Goal: Task Accomplishment & Management: Manage account settings

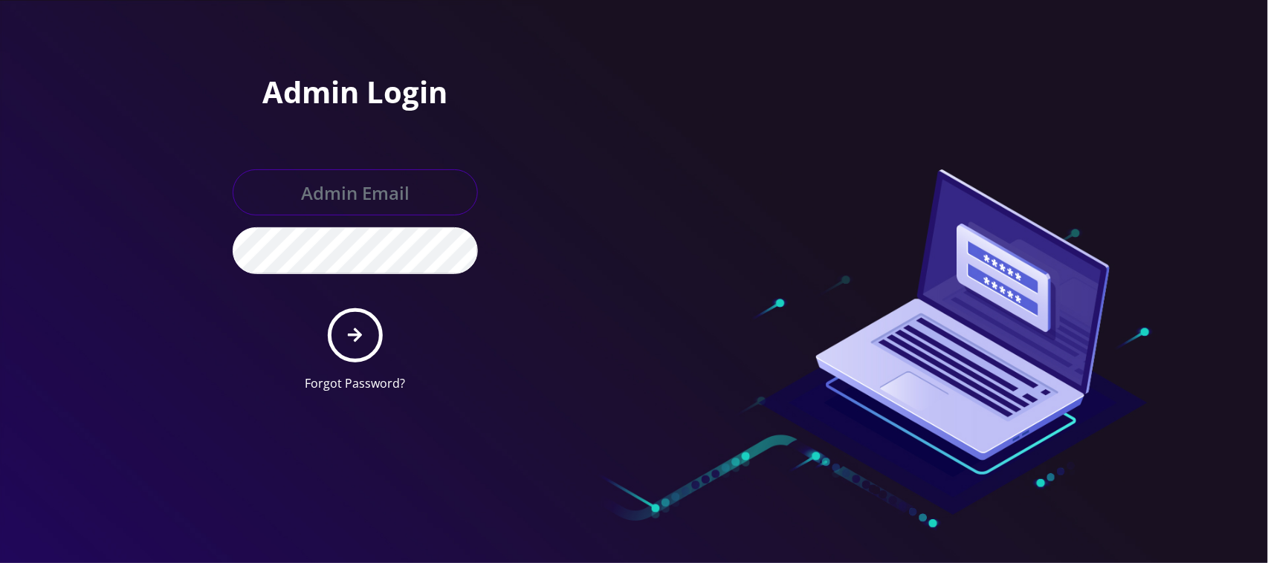
type input "[EMAIL_ADDRESS][DOMAIN_NAME]"
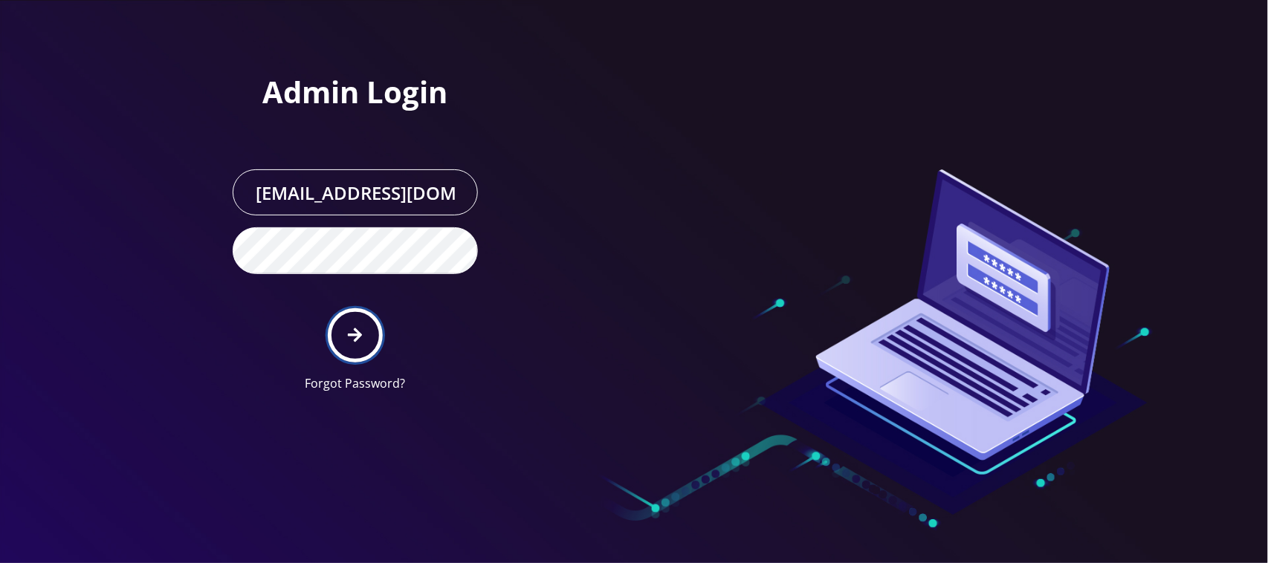
click at [369, 354] on button "submit" at bounding box center [355, 335] width 54 height 54
click at [357, 338] on icon "submit" at bounding box center [355, 336] width 14 height 14
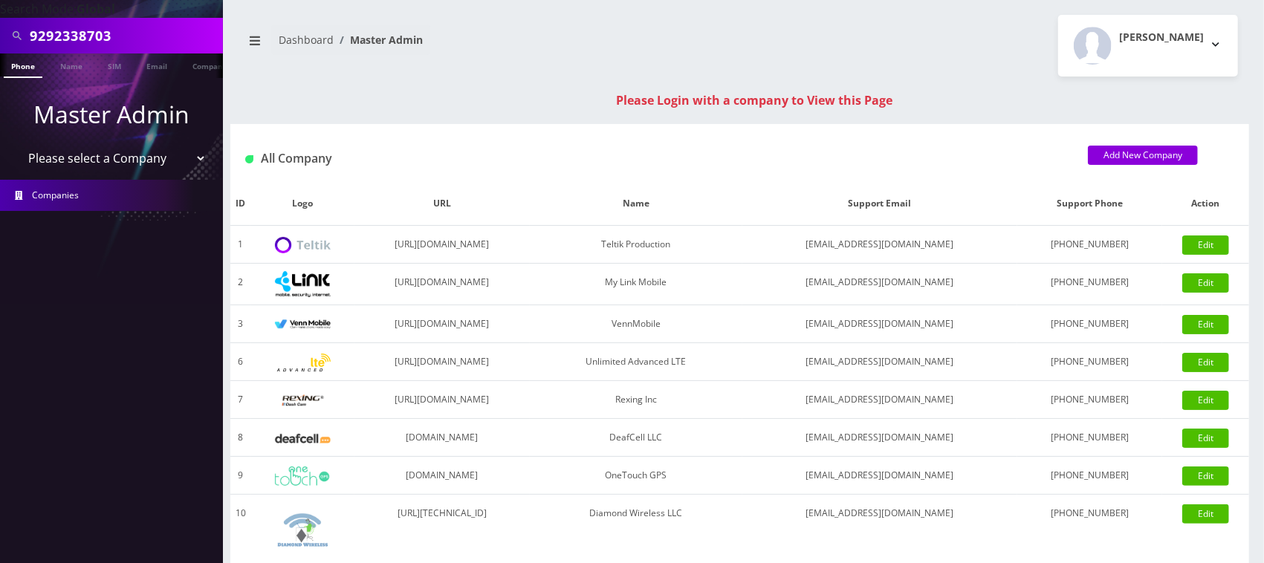
type input "9292338703"
click at [30, 68] on link "Phone" at bounding box center [23, 66] width 39 height 25
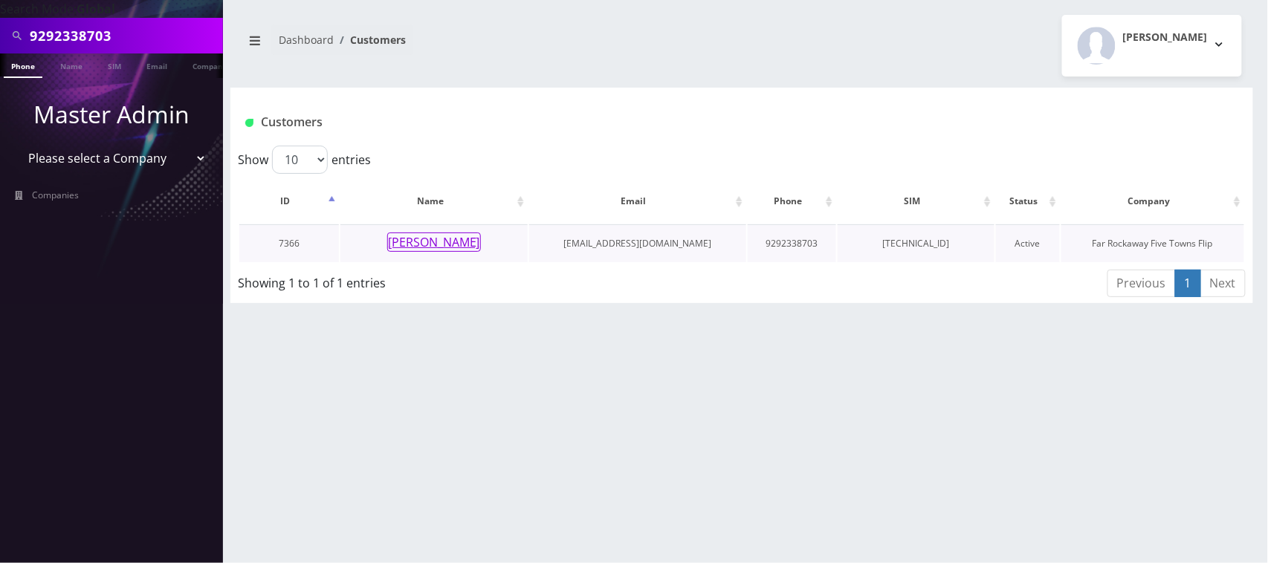
click at [402, 244] on button "Avrohom Feigenbaum" at bounding box center [434, 242] width 94 height 19
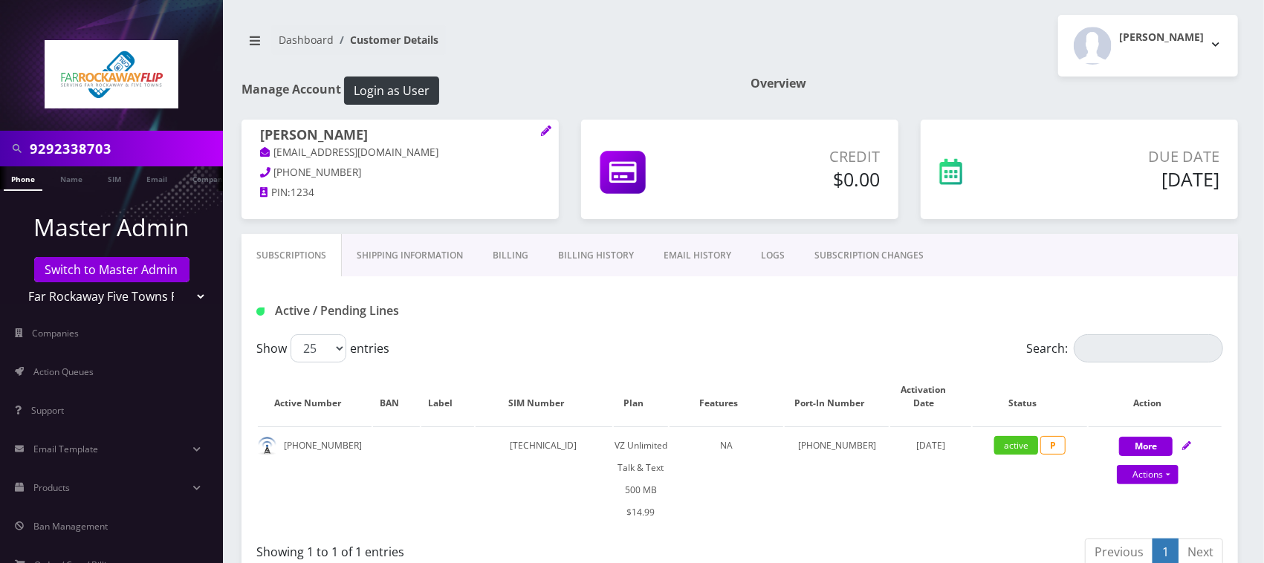
click at [131, 143] on input "9292338703" at bounding box center [125, 149] width 190 height 28
paste input "516788091"
type input "5167880913"
click at [24, 177] on link "Phone" at bounding box center [23, 179] width 39 height 25
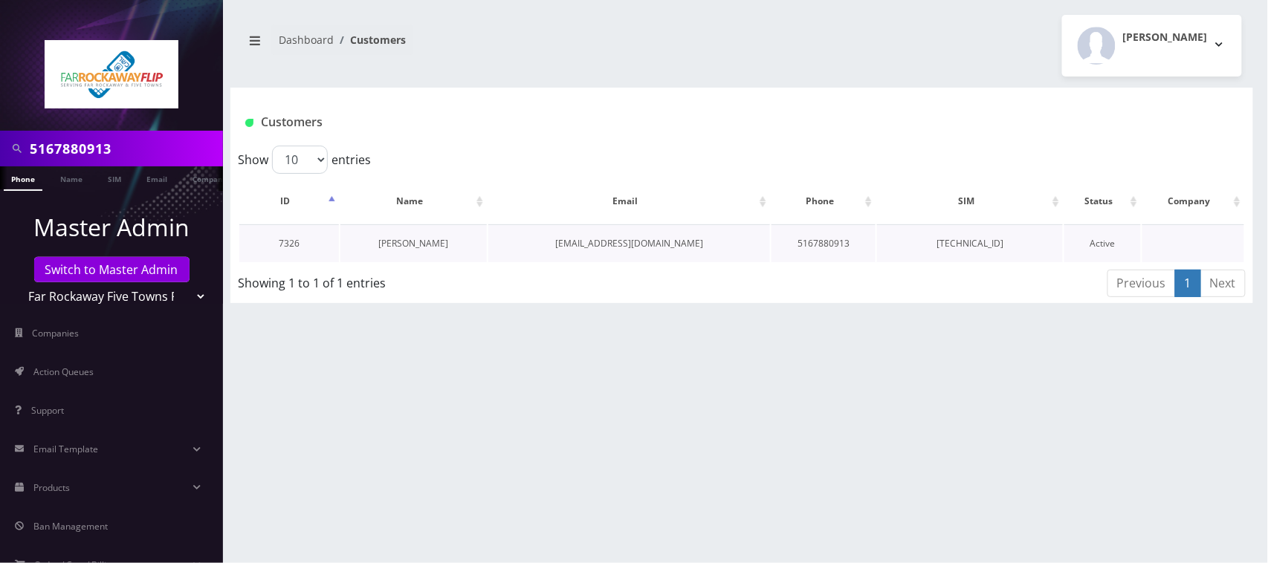
click at [417, 242] on link "[PERSON_NAME]" at bounding box center [414, 243] width 70 height 13
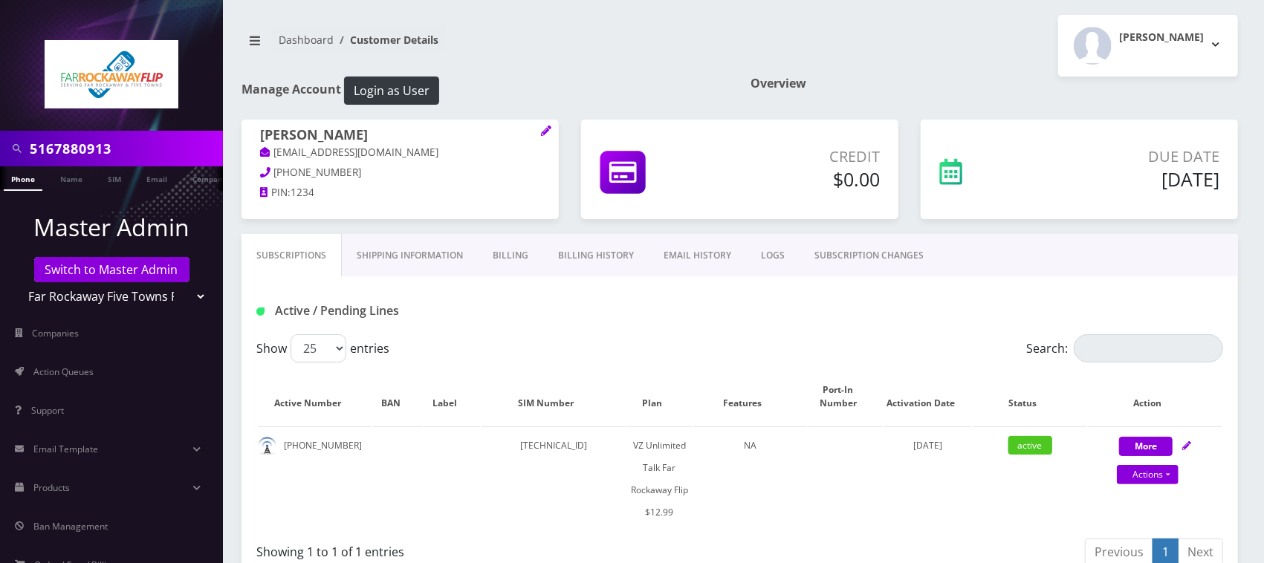
click at [592, 257] on link "Billing History" at bounding box center [596, 255] width 106 height 43
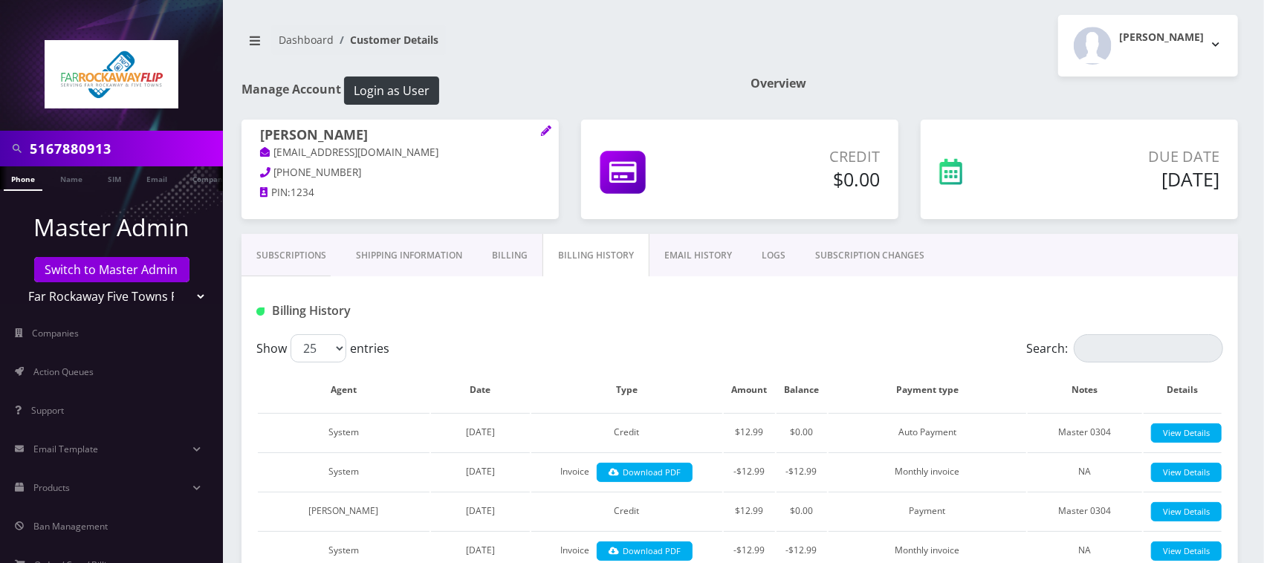
click at [311, 255] on link "Subscriptions" at bounding box center [292, 255] width 100 height 43
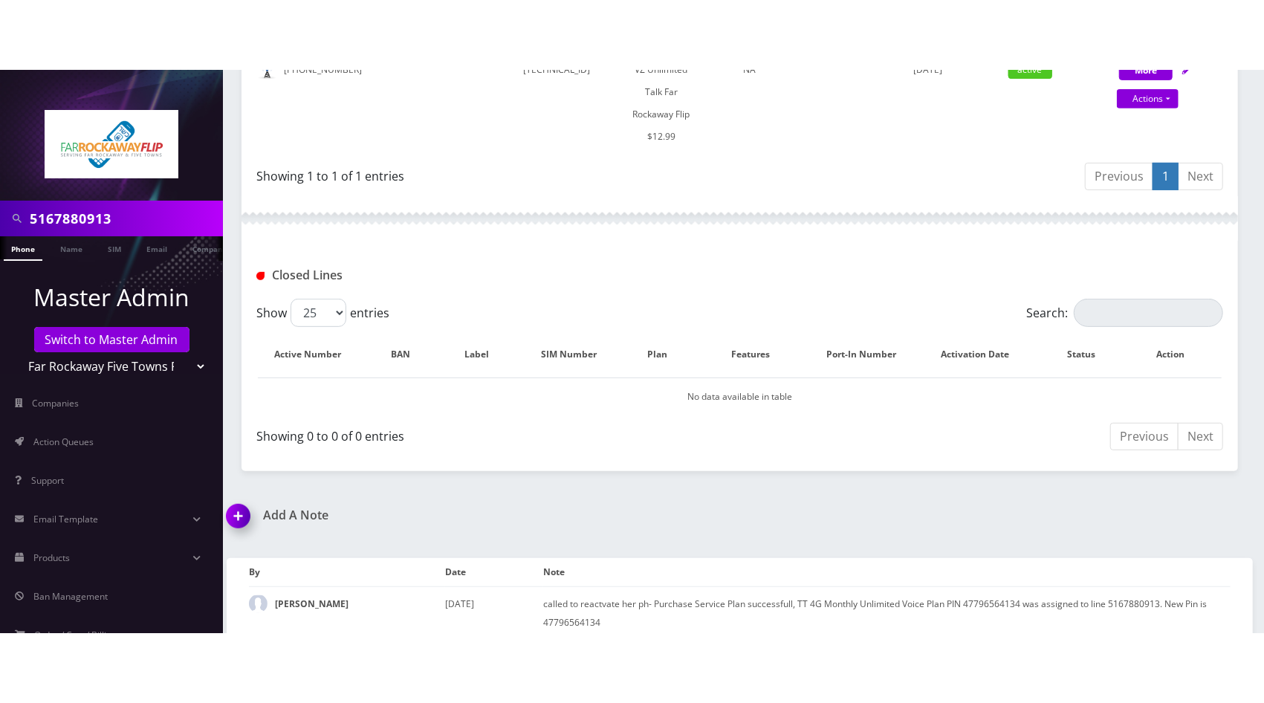
scroll to position [297, 0]
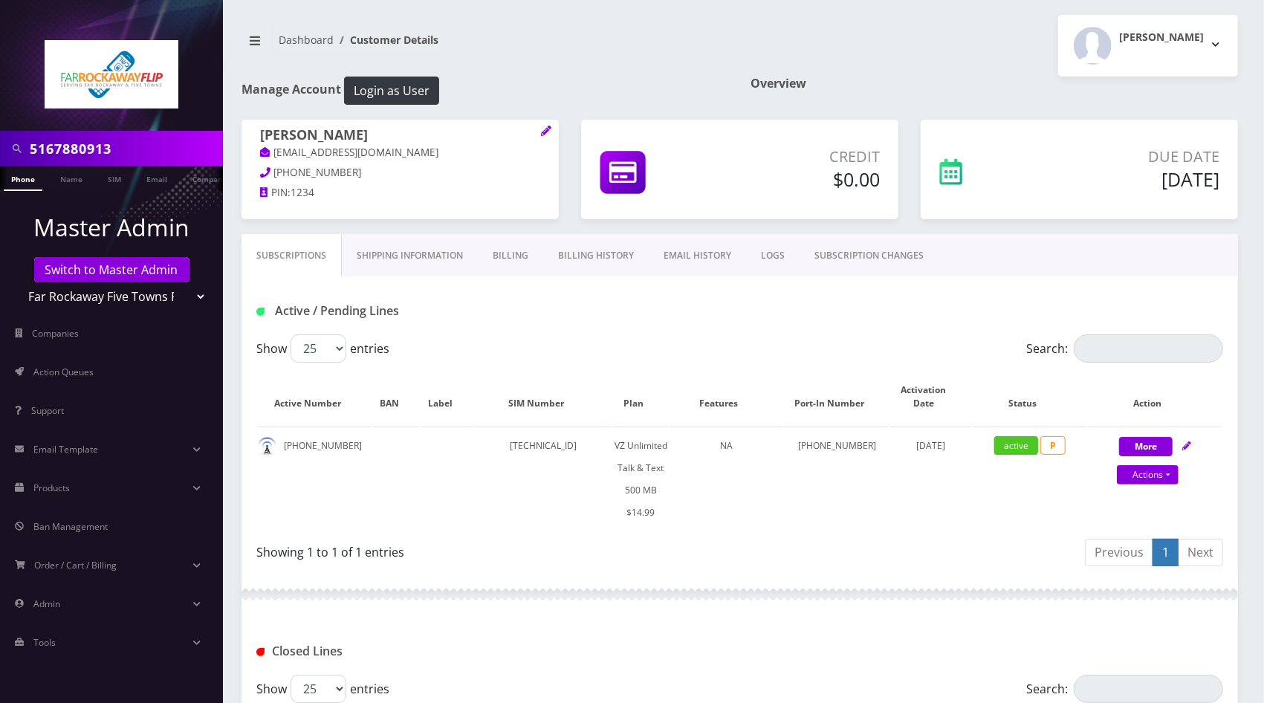
click at [156, 149] on input "5167880913" at bounding box center [125, 149] width 190 height 28
click at [150, 136] on input "5167880913" at bounding box center [125, 149] width 190 height 28
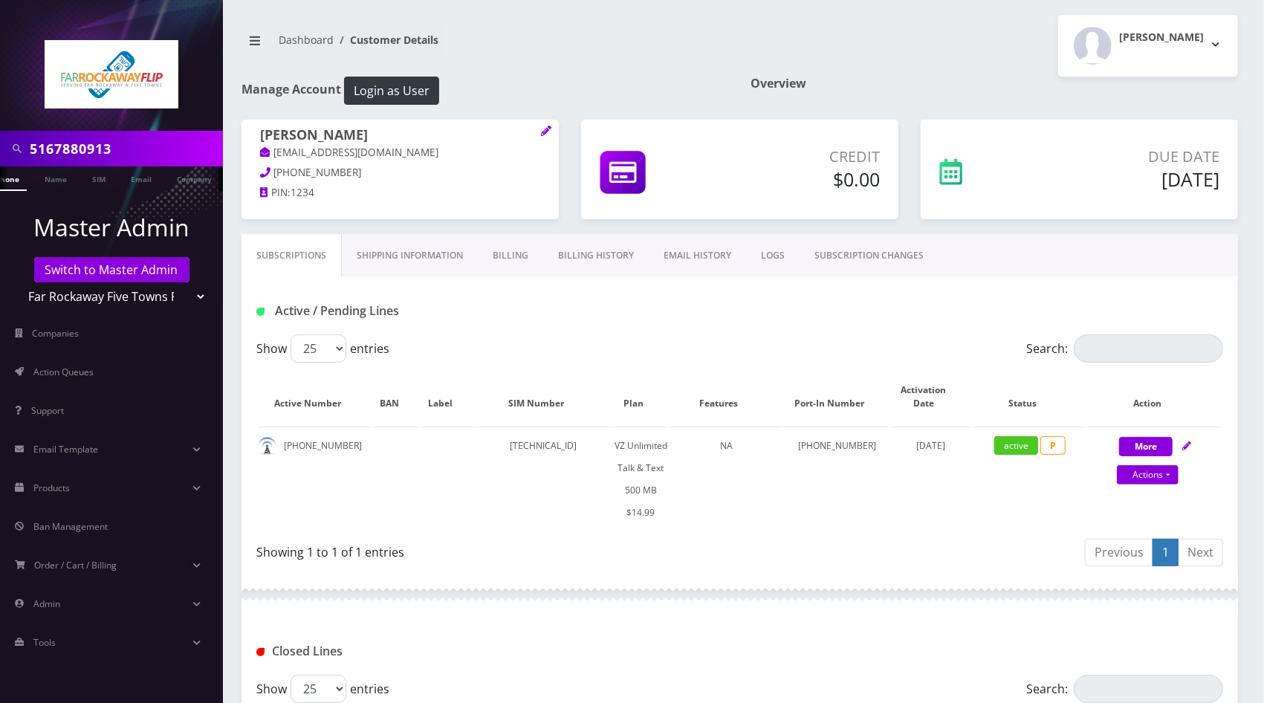
paste input "8483673515"
type input "8483673515"
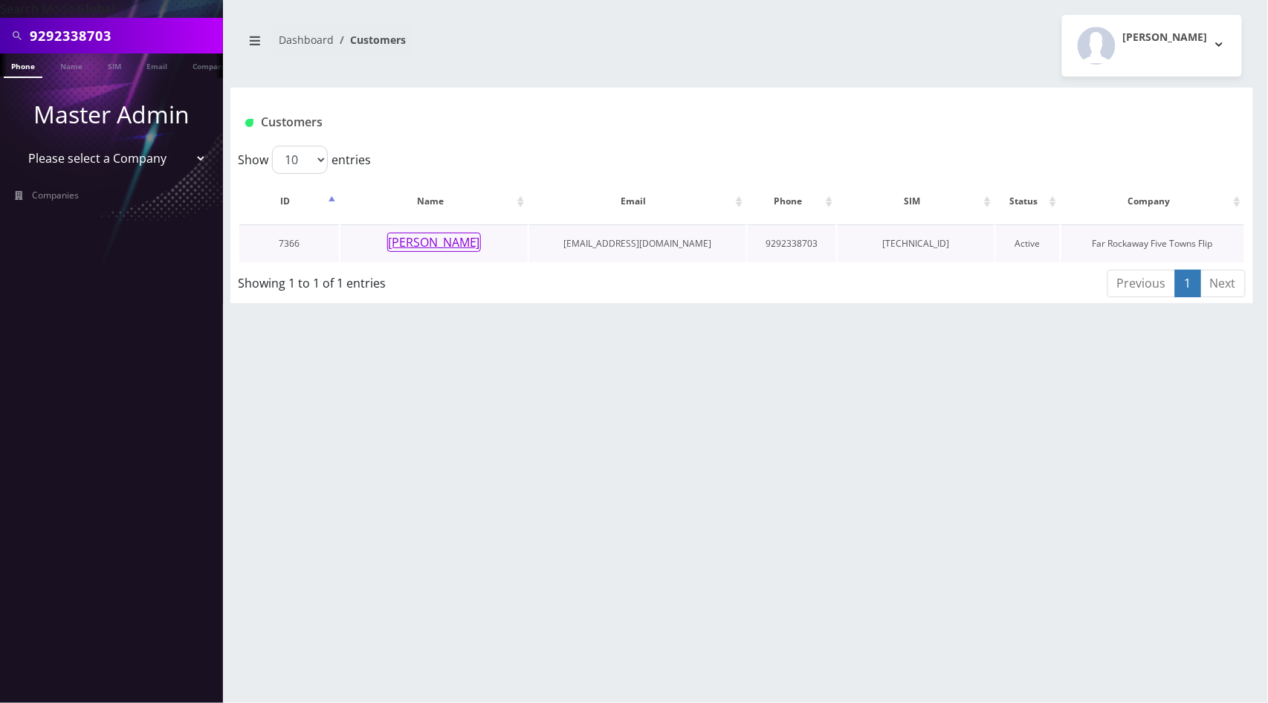
click at [450, 241] on button "Avrohom Feigenbaum" at bounding box center [434, 242] width 94 height 19
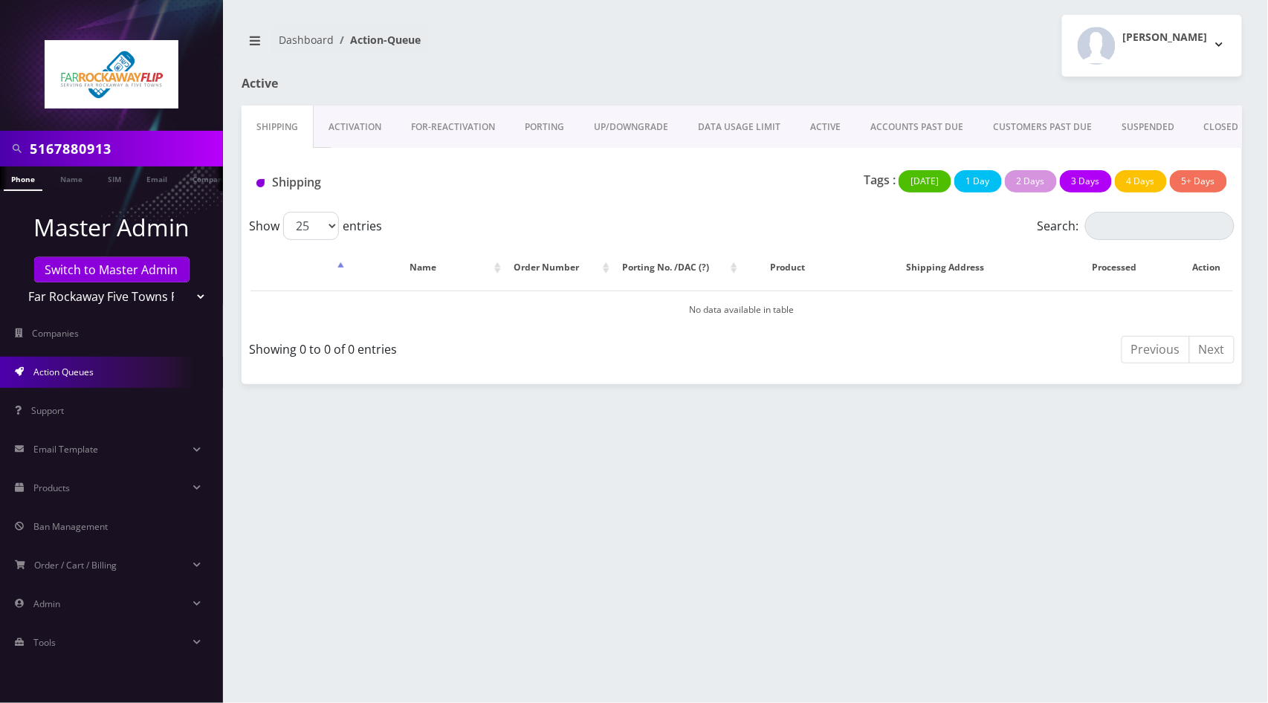
click at [143, 140] on input "5167880913" at bounding box center [125, 149] width 190 height 28
paste input "8483673515"
type input "8483673515"
click at [45, 181] on li "Phone" at bounding box center [23, 179] width 46 height 25
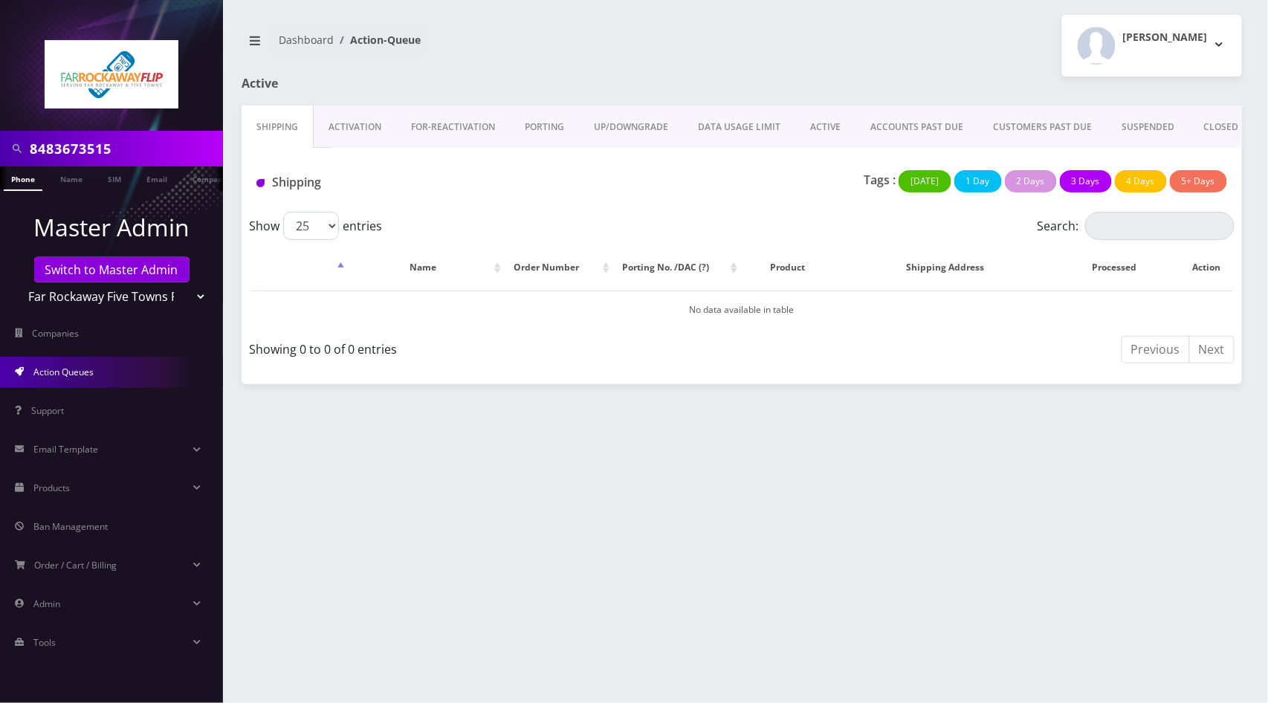
click at [30, 172] on link "Phone" at bounding box center [23, 179] width 39 height 25
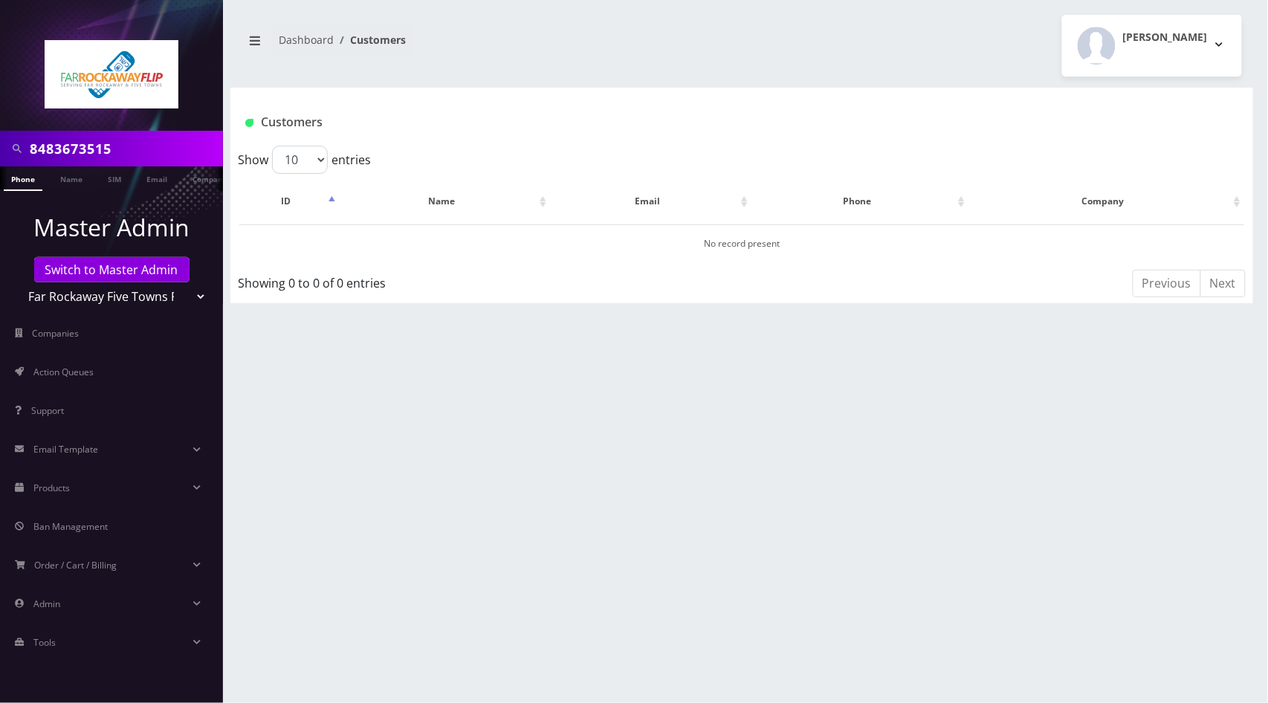
drag, startPoint x: 185, startPoint y: 293, endPoint x: 185, endPoint y: 306, distance: 12.6
click at [185, 293] on select "Teltik Production My Link Mobile VennMobile Unlimited Advanced LTE Rexing Inc D…" at bounding box center [112, 296] width 190 height 28
select select "27"
click at [17, 282] on select "Teltik Production My Link Mobile VennMobile Unlimited Advanced LTE Rexing Inc D…" at bounding box center [112, 296] width 190 height 28
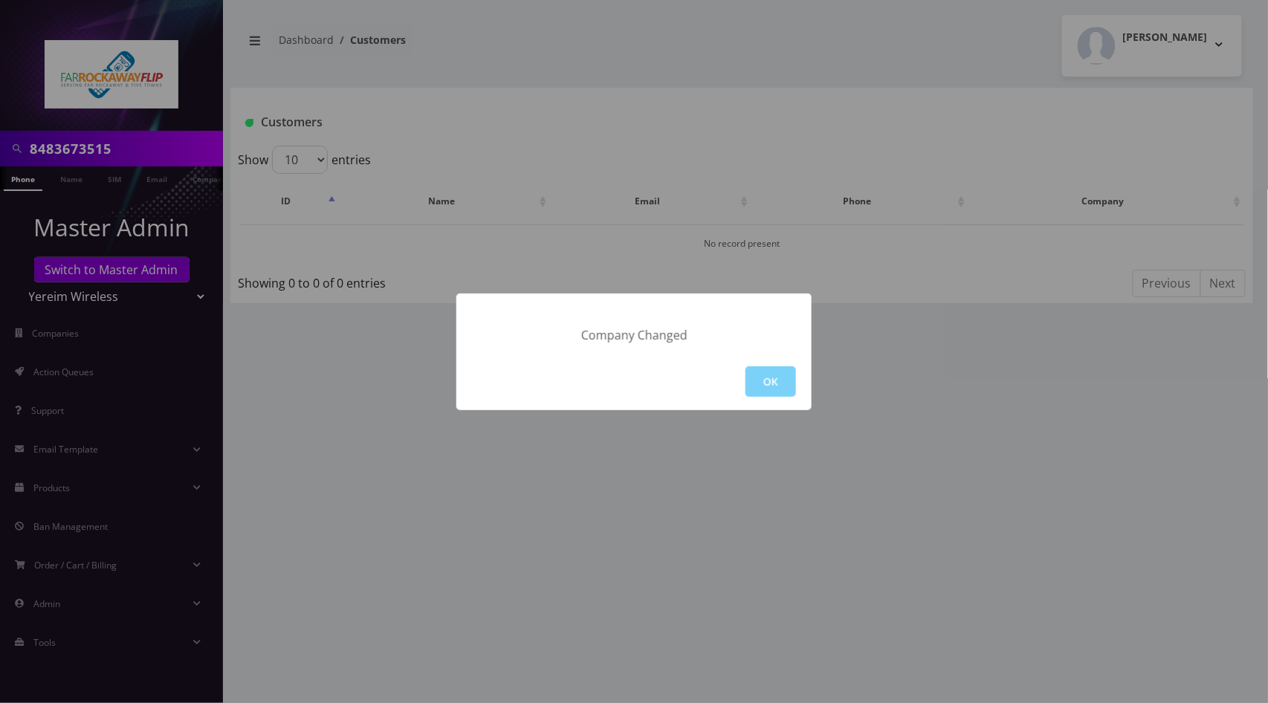
drag, startPoint x: 755, startPoint y: 377, endPoint x: 746, endPoint y: 376, distance: 9.0
click at [756, 377] on button "OK" at bounding box center [771, 381] width 51 height 30
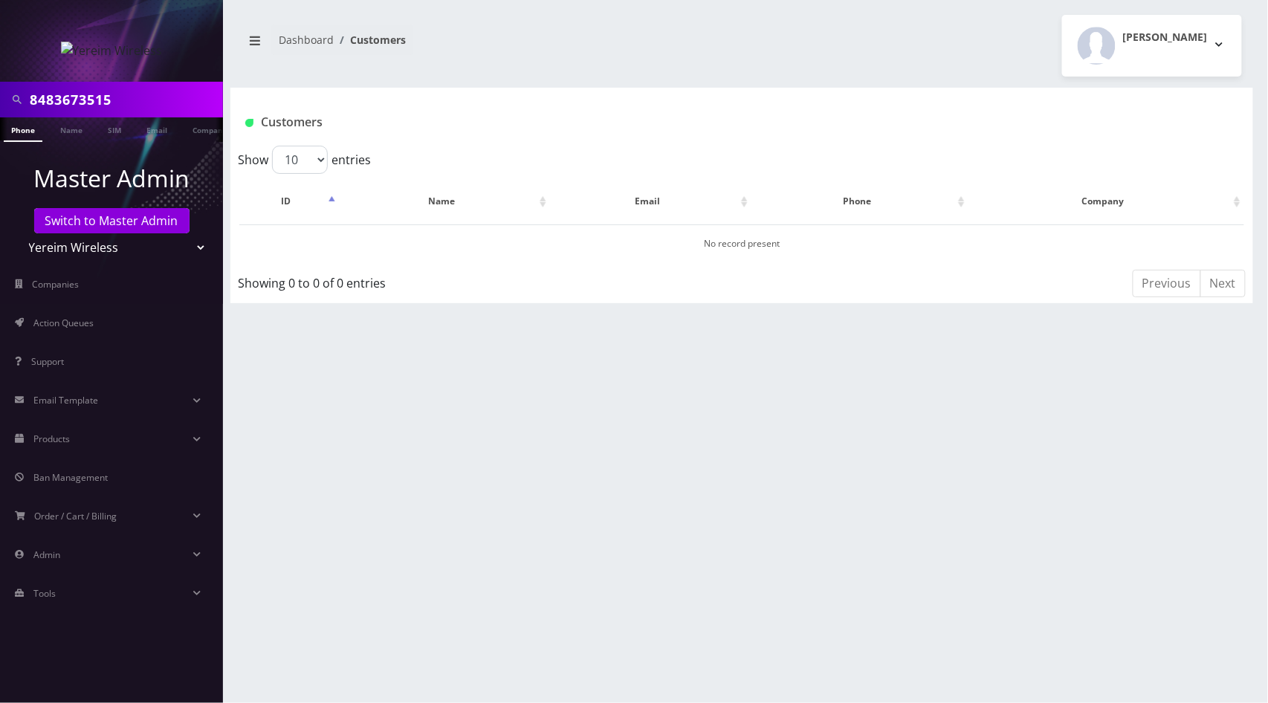
click at [181, 252] on select "Teltik Production My Link Mobile VennMobile Unlimited Advanced LTE Rexing Inc D…" at bounding box center [112, 247] width 190 height 28
select select "1"
click at [17, 233] on select "Teltik Production My Link Mobile VennMobile Unlimited Advanced LTE Rexing Inc D…" at bounding box center [112, 247] width 190 height 28
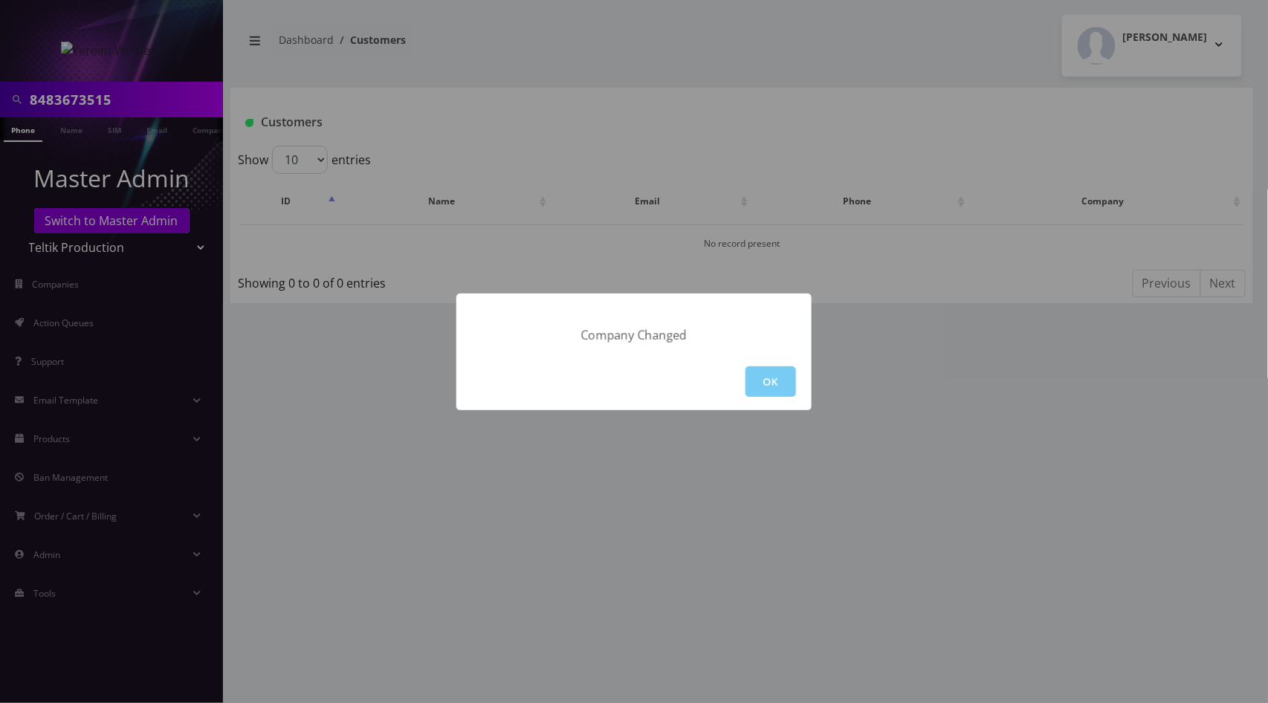
click at [768, 376] on button "OK" at bounding box center [771, 381] width 51 height 30
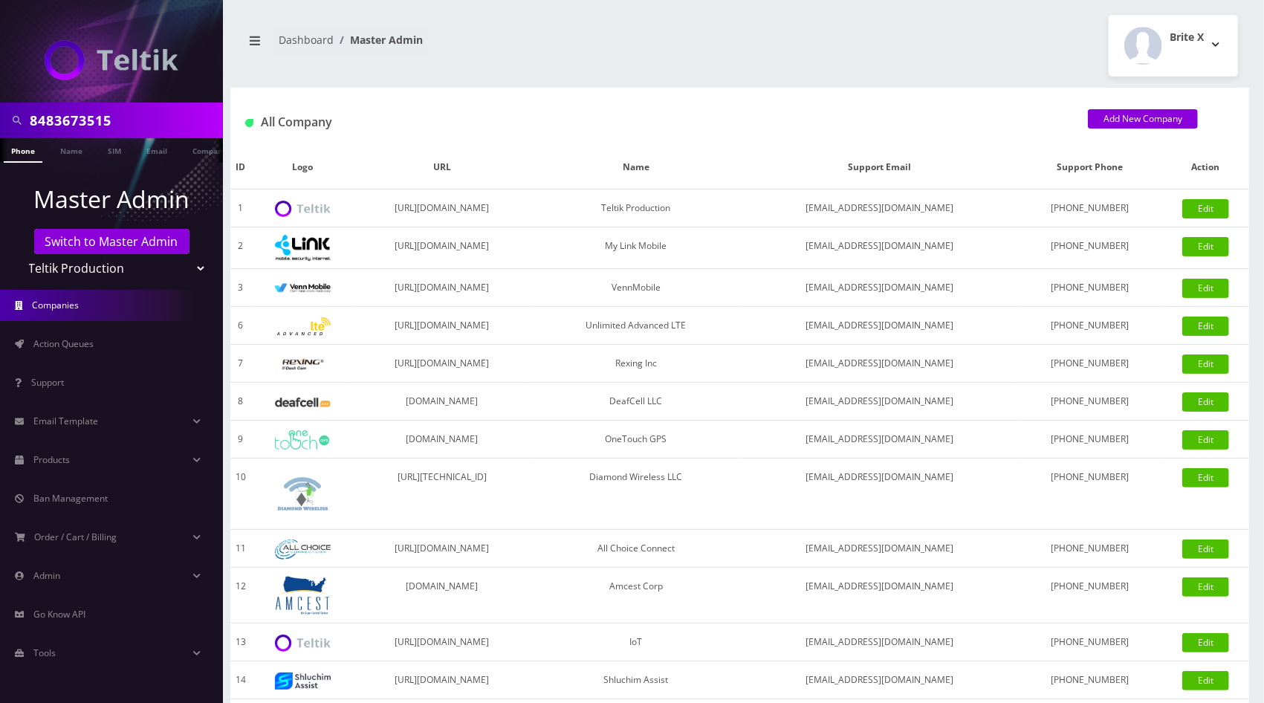
click at [25, 151] on link "Phone" at bounding box center [23, 150] width 39 height 25
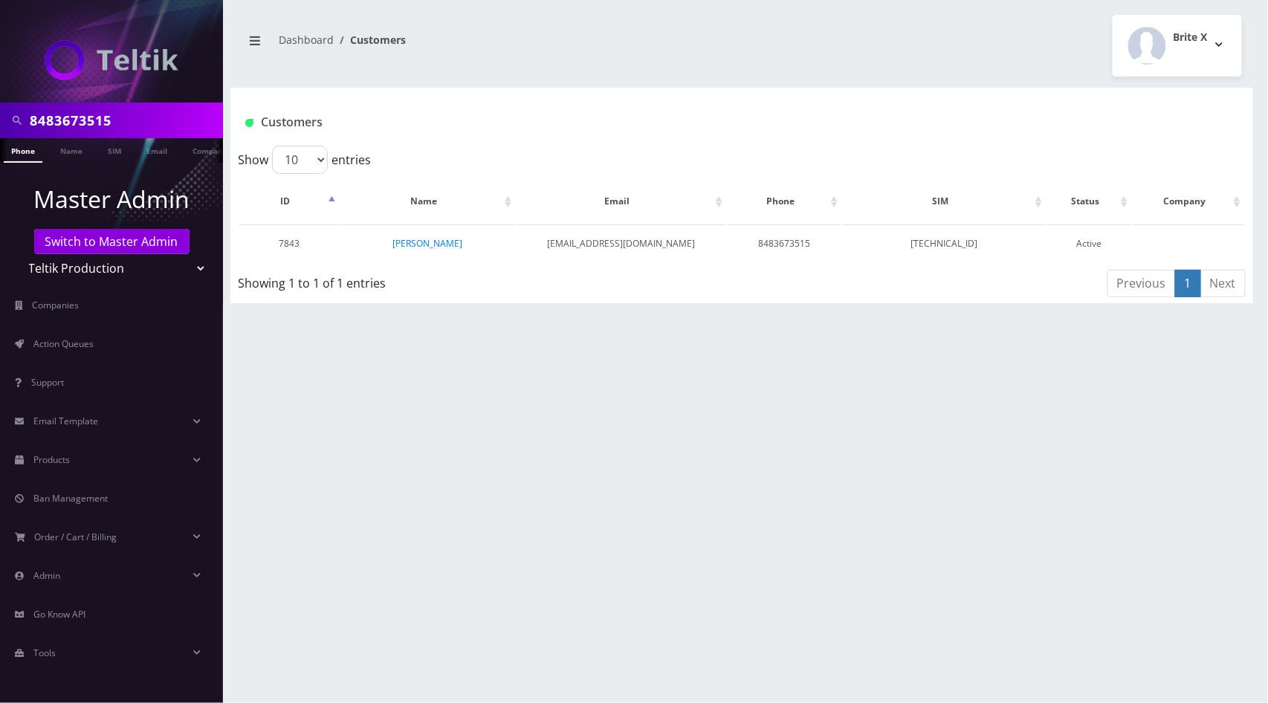
click at [436, 246] on link "[PERSON_NAME]" at bounding box center [428, 243] width 70 height 13
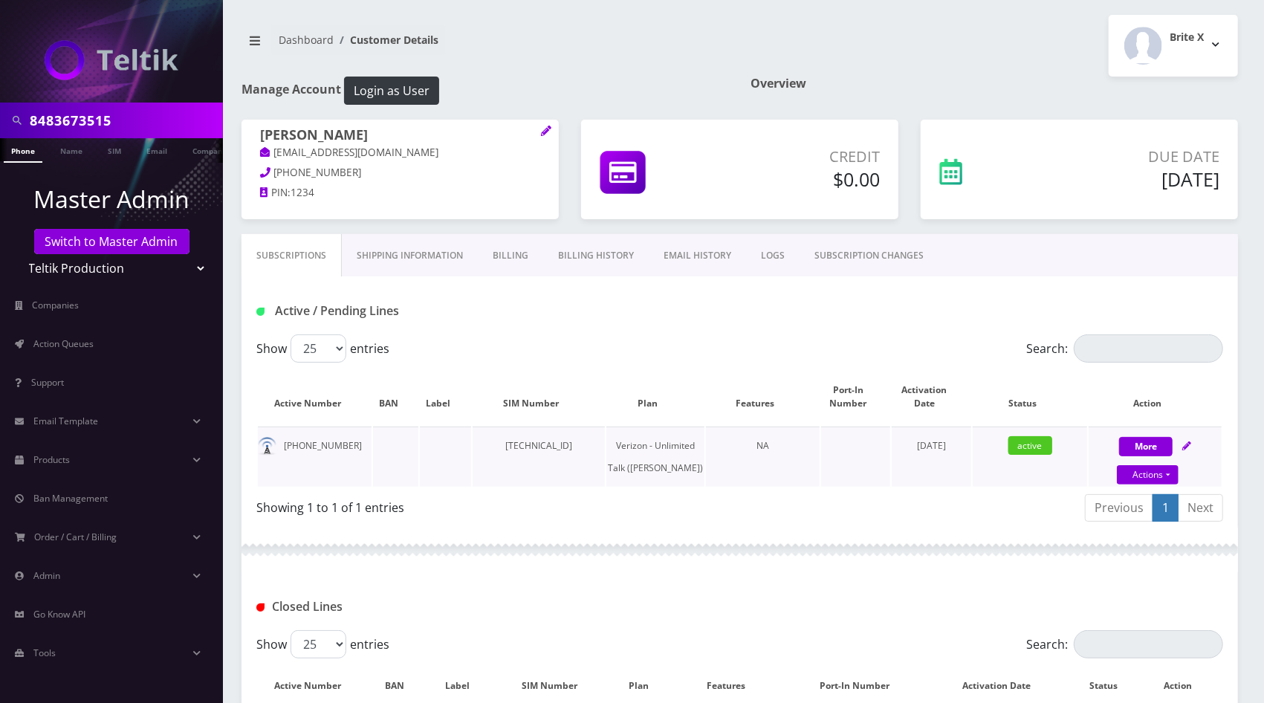
click at [575, 445] on td "[TECHNICAL_ID]" at bounding box center [539, 457] width 132 height 60
copy td "[TECHNICAL_ID]"
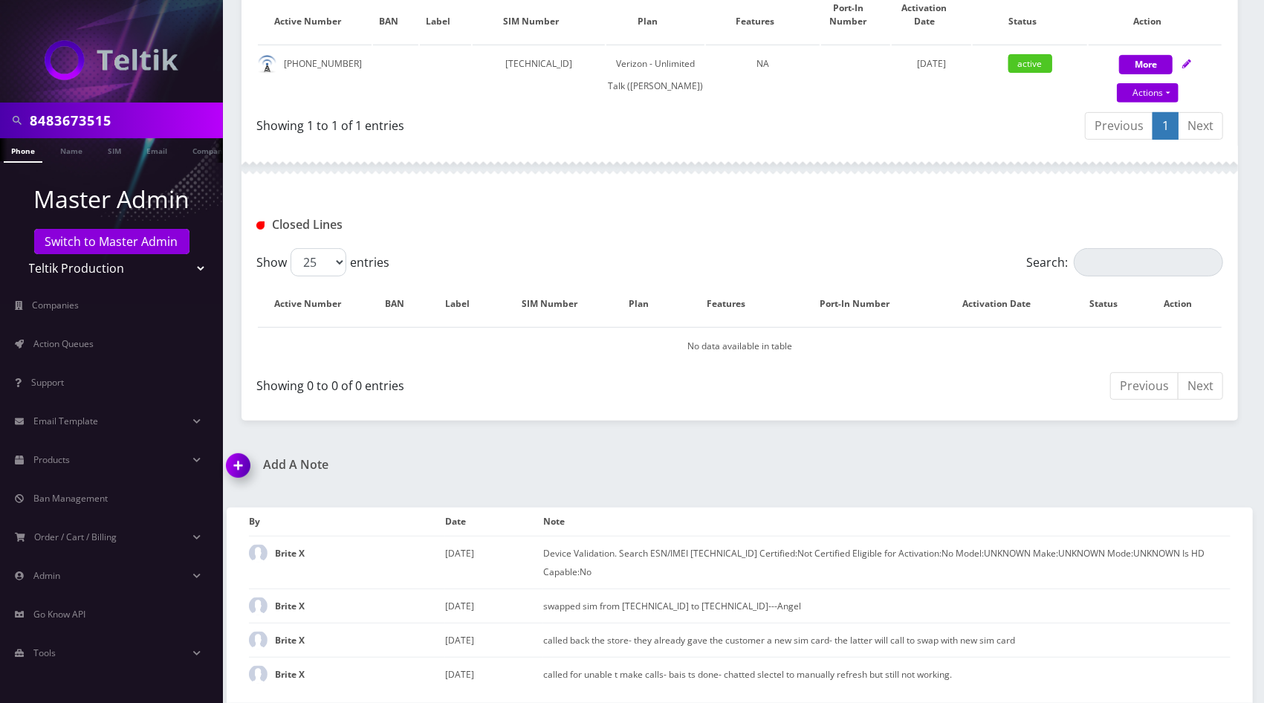
drag, startPoint x: 233, startPoint y: 467, endPoint x: 244, endPoint y: 471, distance: 12.0
click at [233, 467] on img at bounding box center [241, 471] width 44 height 44
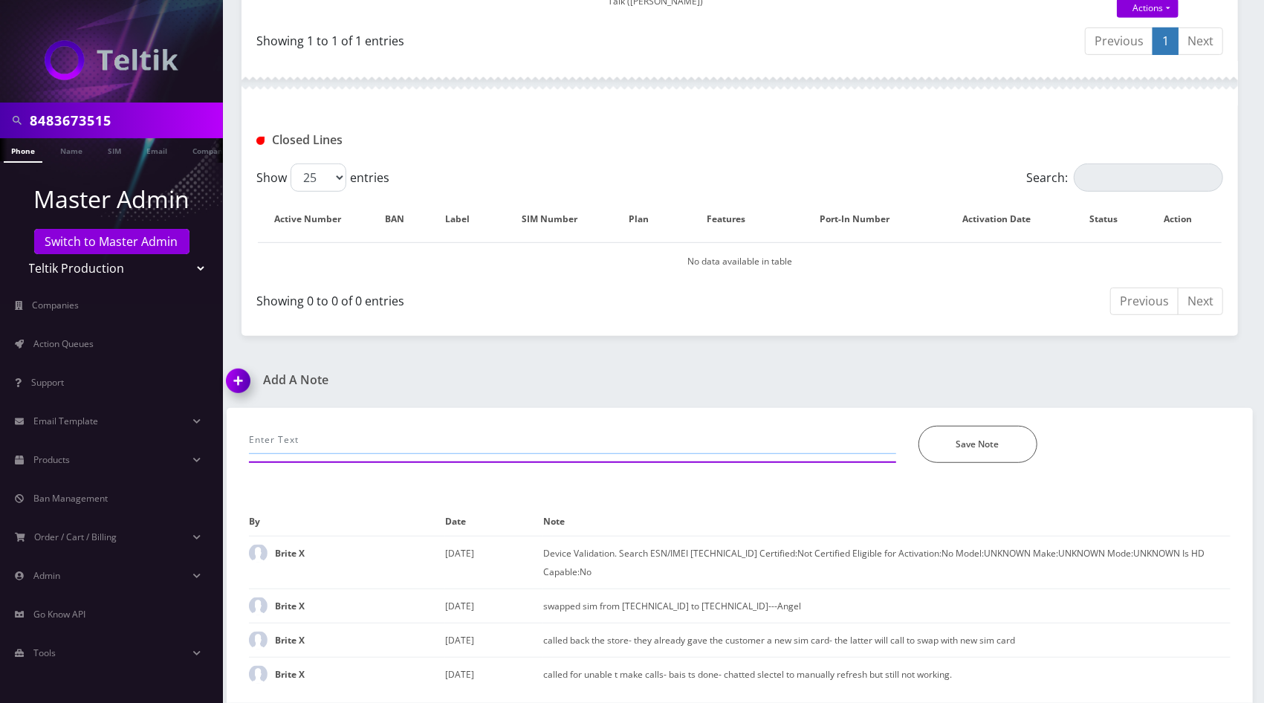
click at [352, 447] on input "text" at bounding box center [572, 440] width 647 height 28
click at [309, 439] on input "email by anichoma" at bounding box center [572, 440] width 647 height 28
click at [379, 440] on input "email by ani choma" at bounding box center [572, 440] width 647 height 28
click at [1057, 363] on div "8483673515 Phone Name SIM Email Company Customer Dashboard Customer Details Bri…" at bounding box center [740, 118] width 1049 height 1170
click at [524, 440] on input "email by ani choma- sim changed from" at bounding box center [572, 440] width 647 height 28
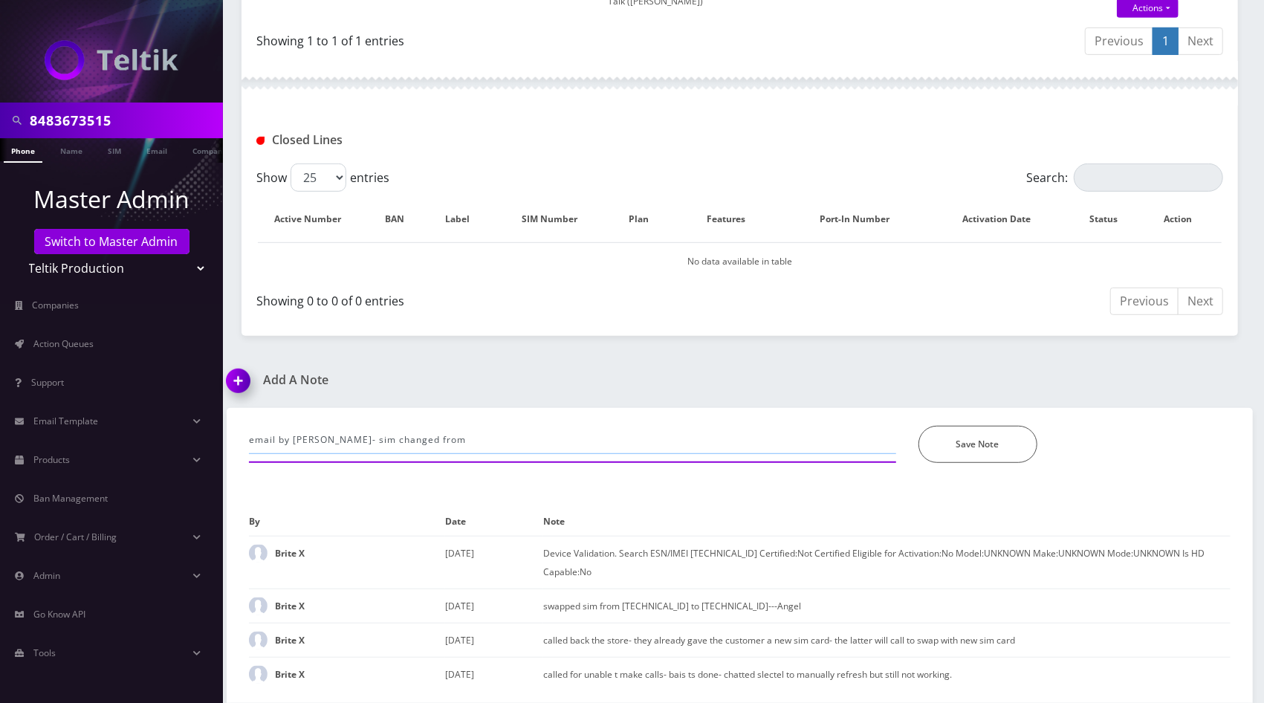
paste input "89148000011798233811"
click at [1090, 373] on div "Add A Note email by ani choma- sim changed from 89148000011798233811 to *Please…" at bounding box center [740, 538] width 1049 height 330
click at [673, 427] on input "email by ani choma- sim changed from 89148000011798233811 to" at bounding box center [572, 440] width 647 height 28
paste input "89148000011798241616"
type input "email by ani choma- sim changed from 89148000011798233811 to 891480000117982416…"
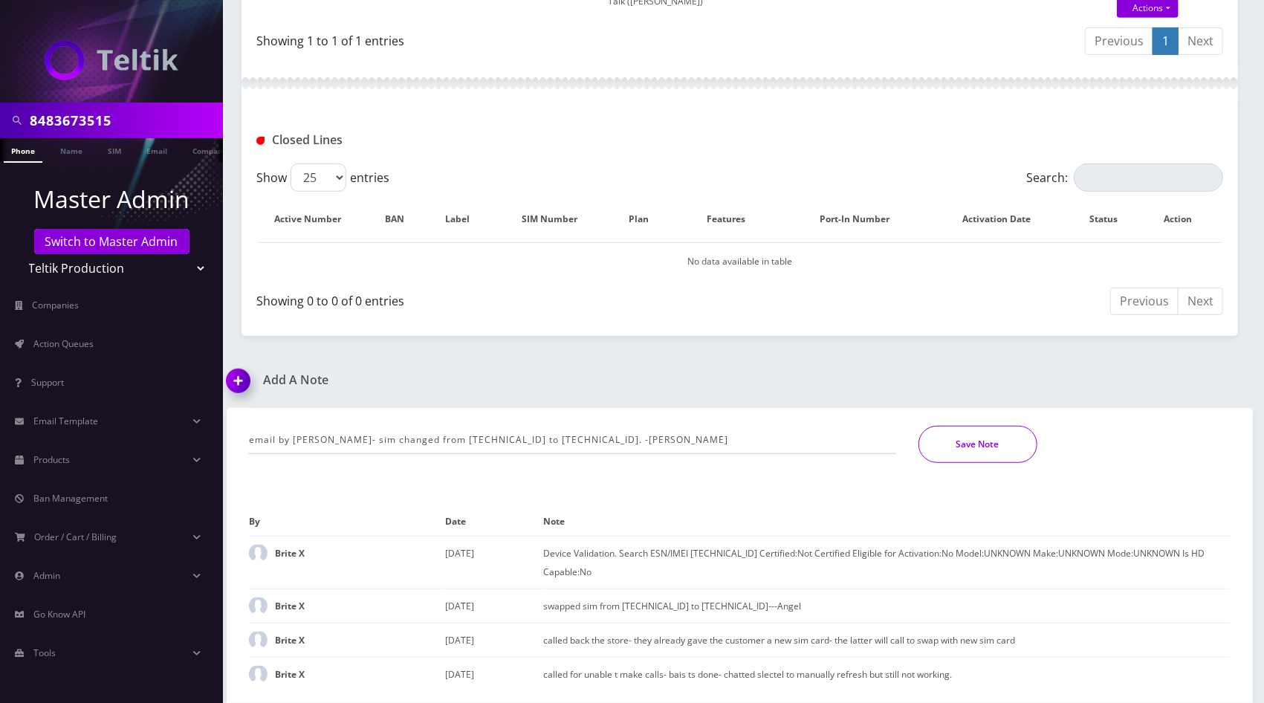
click at [962, 457] on button "Save Note" at bounding box center [978, 444] width 119 height 37
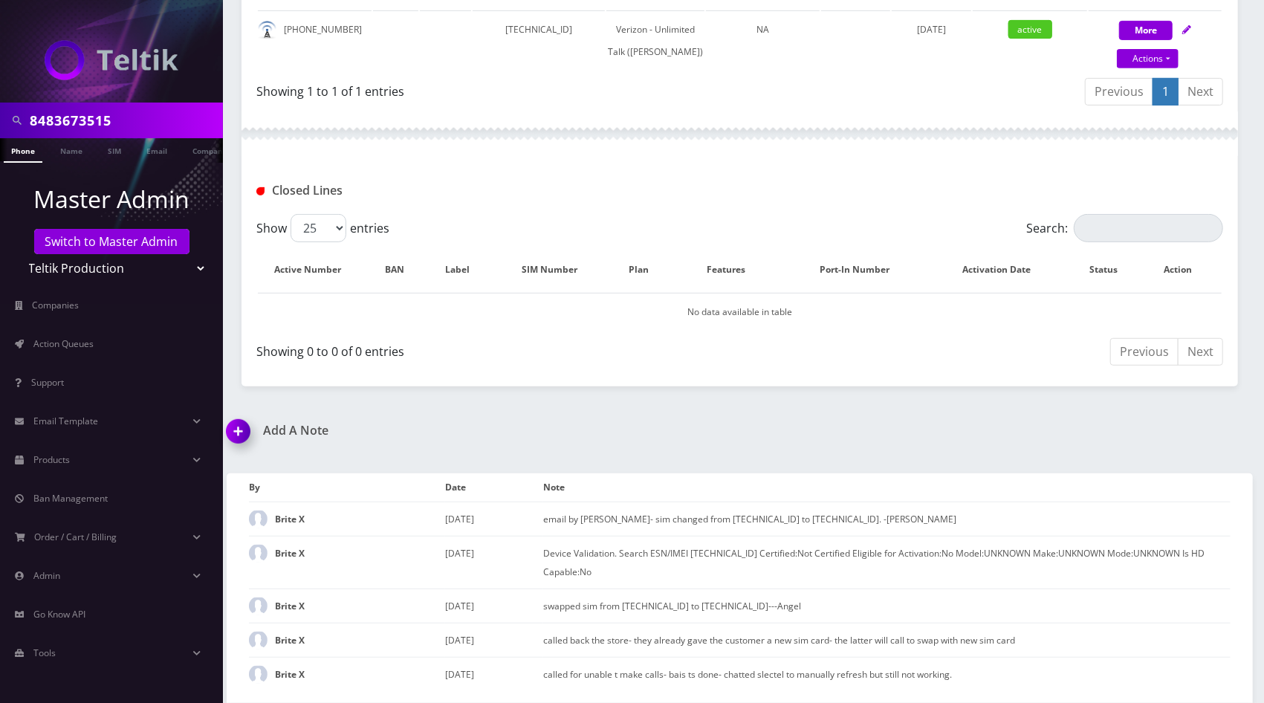
scroll to position [0, 0]
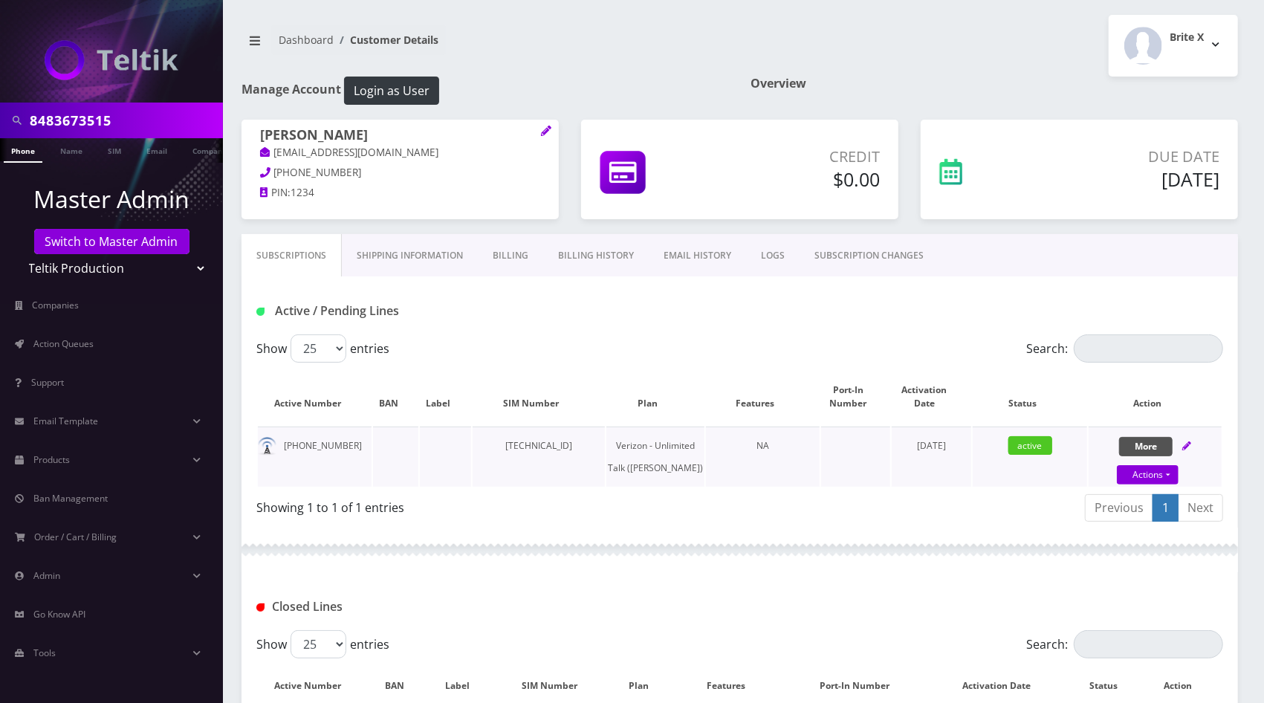
drag, startPoint x: 1189, startPoint y: 445, endPoint x: 1140, endPoint y: 450, distance: 49.4
click at [1189, 445] on icon at bounding box center [1187, 446] width 9 height 9
select select "459"
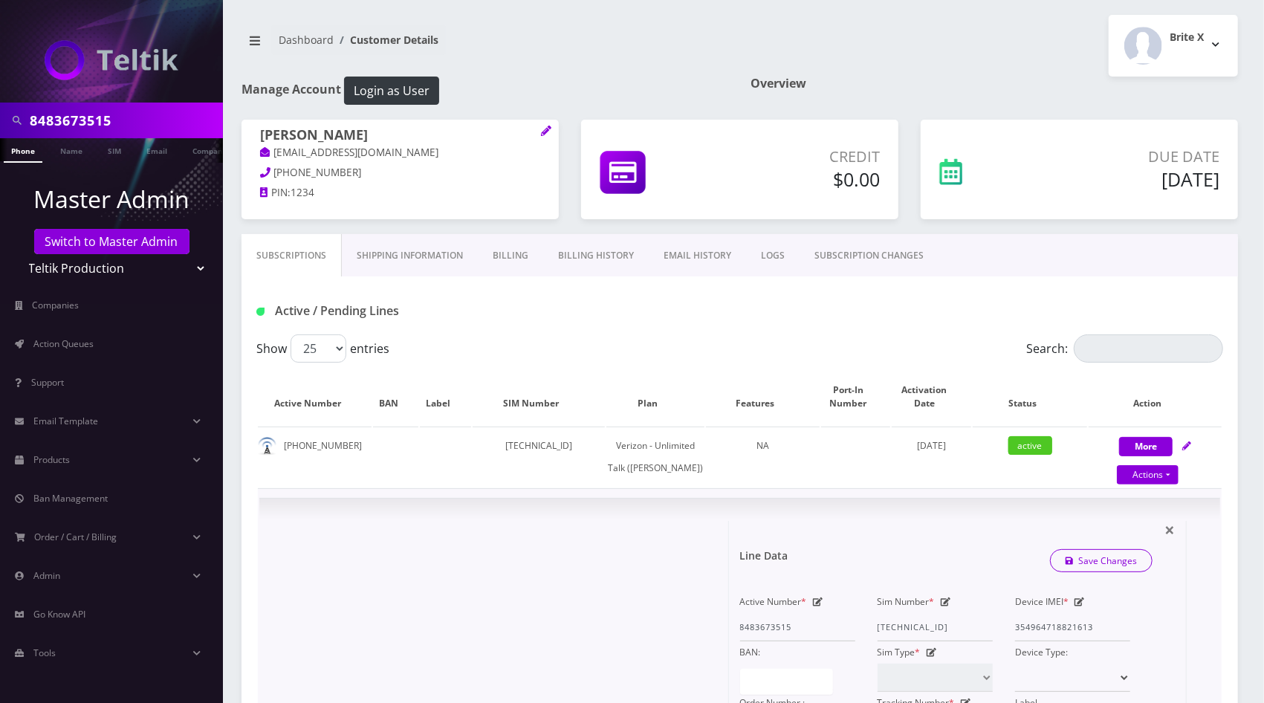
scroll to position [297, 0]
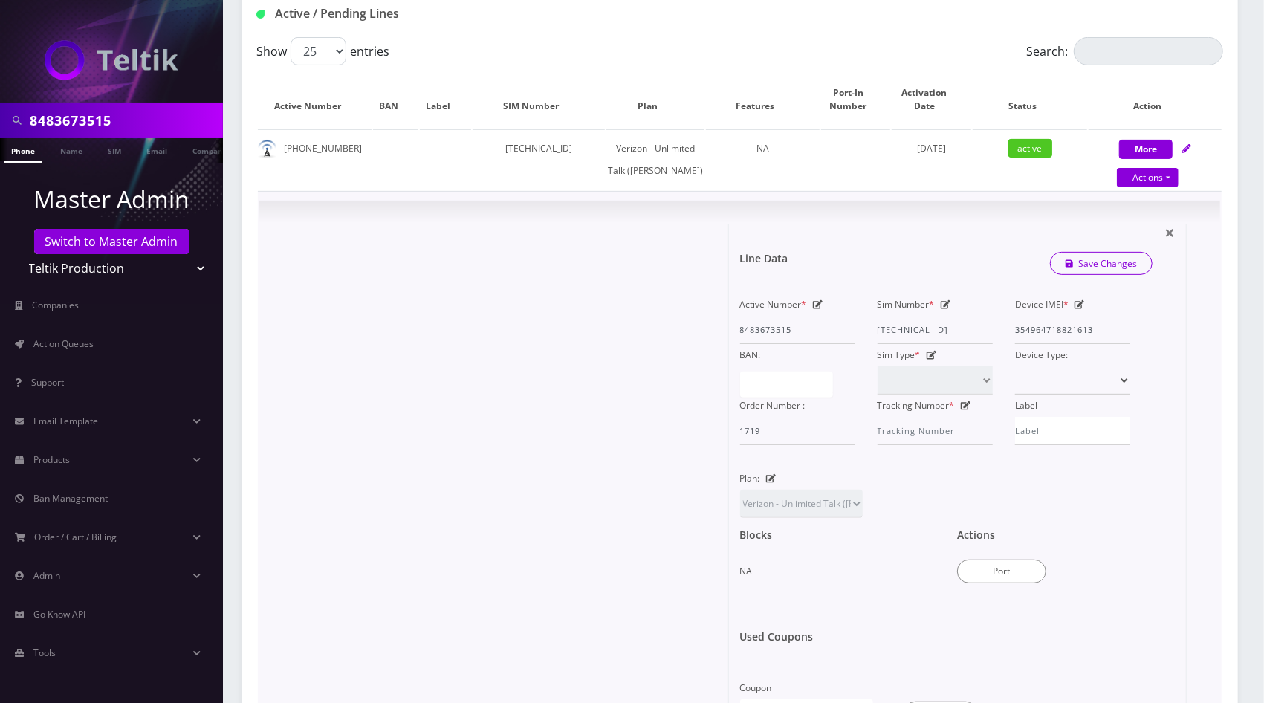
click at [946, 309] on icon at bounding box center [946, 304] width 10 height 9
click at [938, 344] on input "89148000011798233811" at bounding box center [935, 330] width 115 height 28
click at [937, 344] on input "89148000011798233811" at bounding box center [935, 330] width 115 height 28
click at [866, 260] on form "Line Data Save Changes Active Number * 8483673515 Sim Number * Device IMEI * 35…" at bounding box center [958, 450] width 436 height 453
click at [914, 344] on input "Sim Number *" at bounding box center [935, 330] width 115 height 28
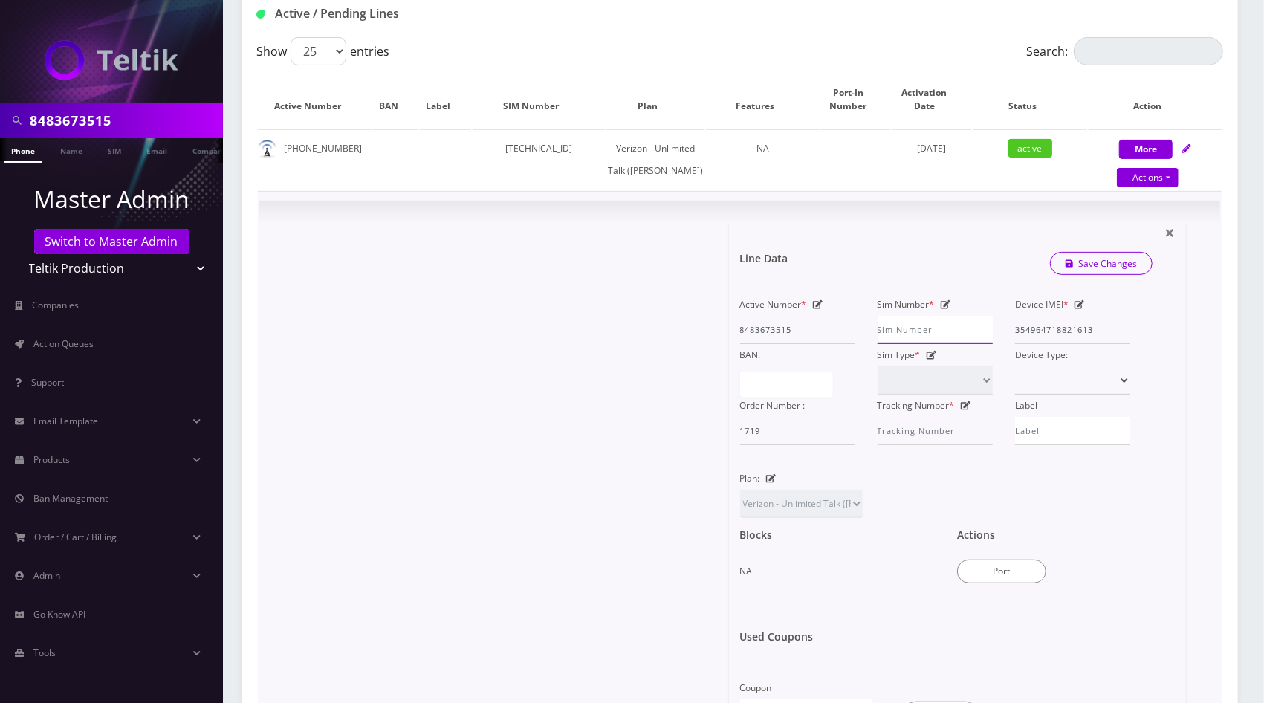
paste input "89148000011798241616"
type input "89148000011798241616"
click at [1106, 275] on link "Save Changes" at bounding box center [1101, 263] width 103 height 23
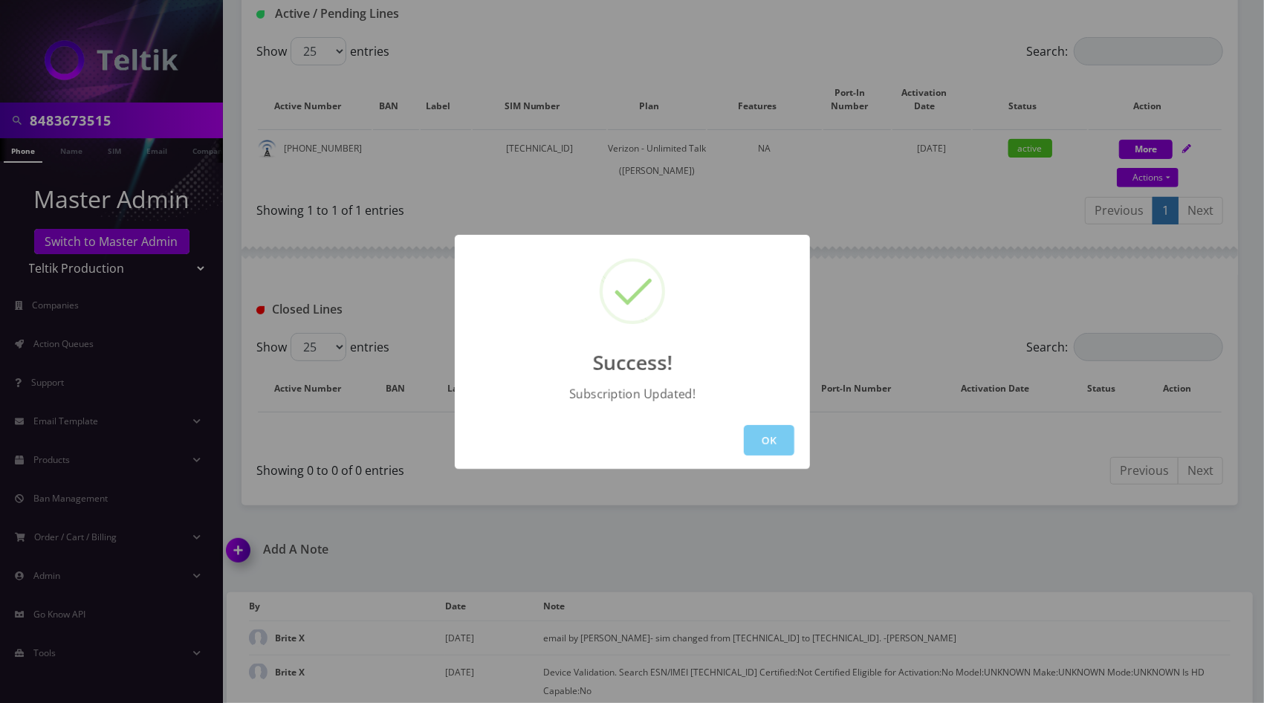
click at [776, 433] on button "OK" at bounding box center [769, 440] width 51 height 30
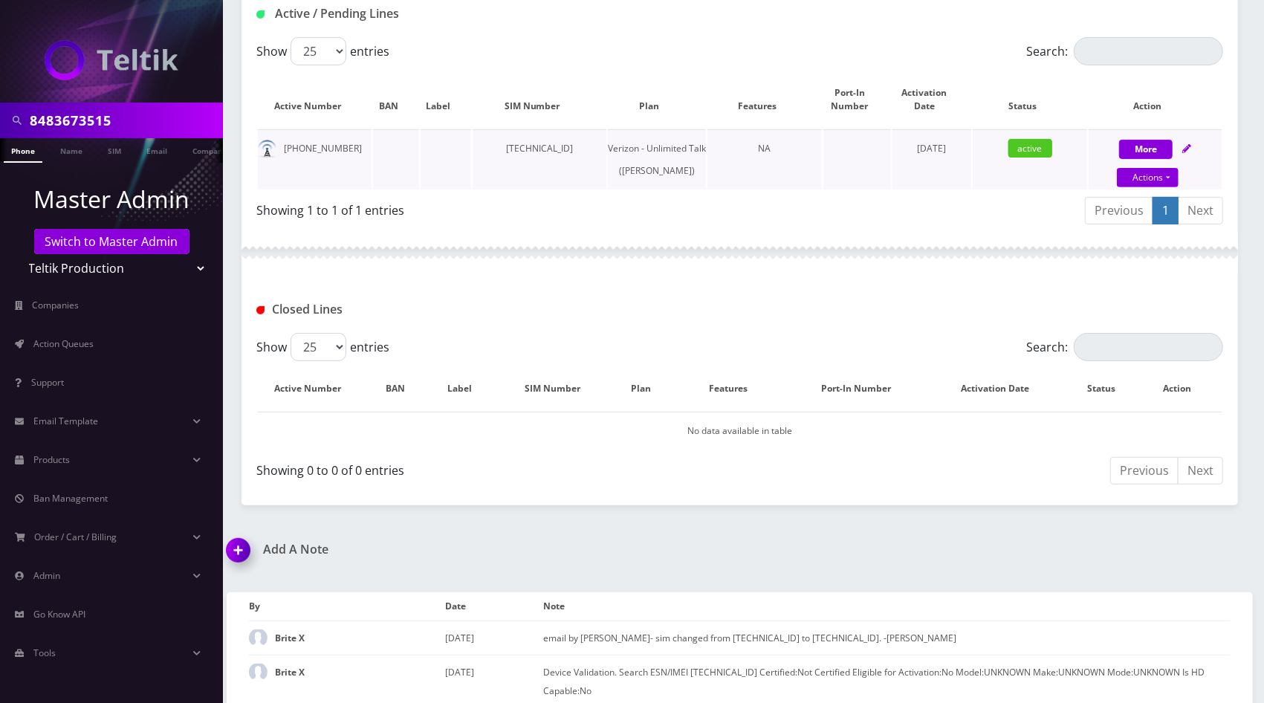
scroll to position [0, 0]
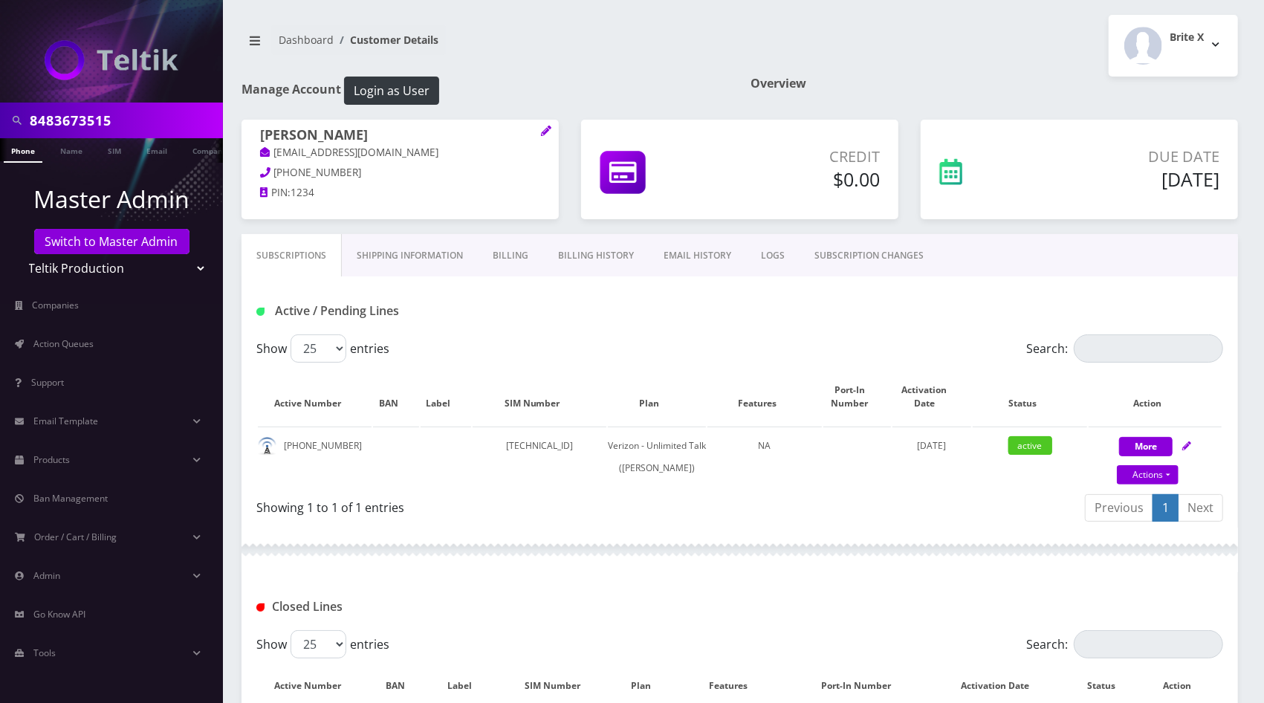
click at [587, 256] on link "Billing History" at bounding box center [596, 255] width 106 height 43
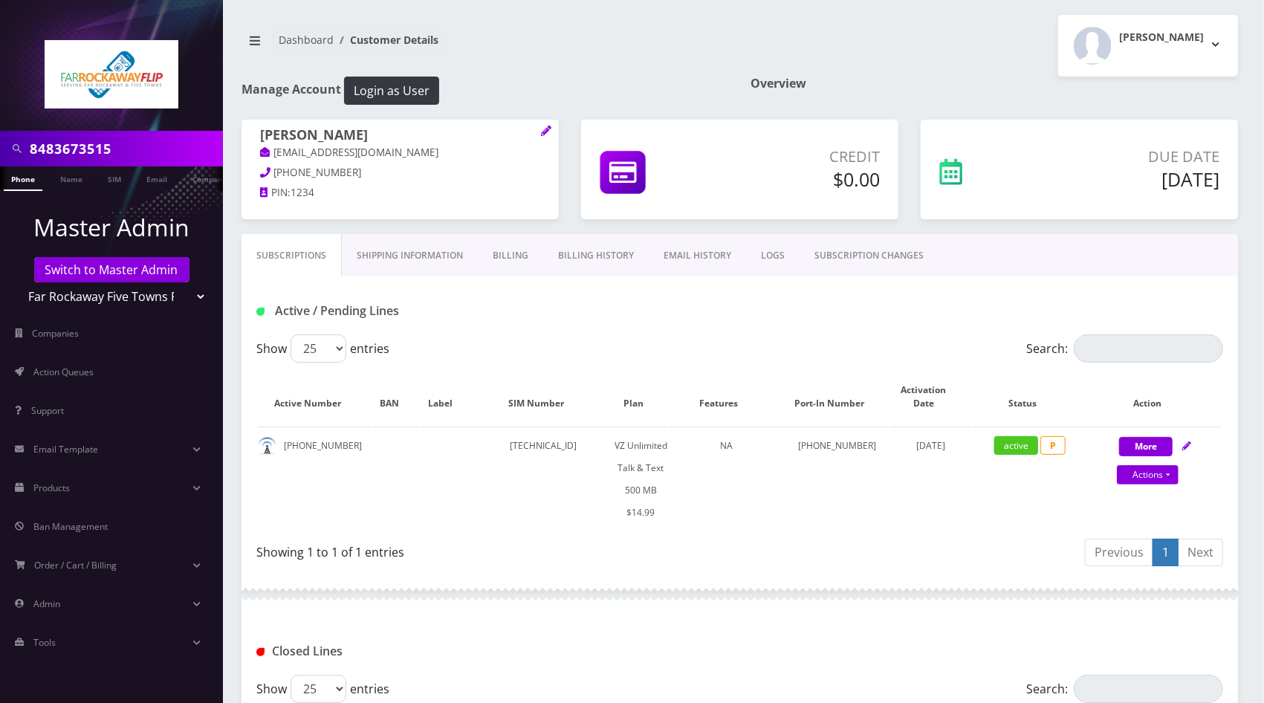
click at [676, 56] on nav "Dashboard Customer Details" at bounding box center [486, 46] width 488 height 42
